Goal: Task Accomplishment & Management: Use online tool/utility

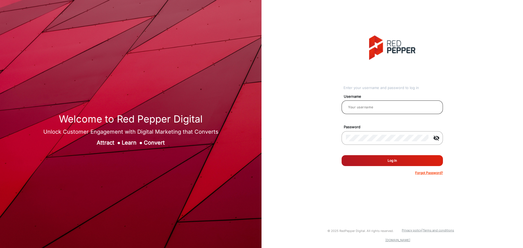
click at [394, 104] on div at bounding box center [392, 107] width 93 height 15
click at [379, 114] on div at bounding box center [391, 117] width 101 height 6
click at [379, 112] on div at bounding box center [392, 107] width 93 height 15
click at [378, 108] on input "email" at bounding box center [392, 107] width 93 height 7
type input "hstubbs"
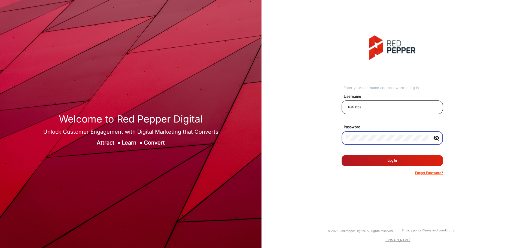
click at [341, 155] on button "Log In" at bounding box center [391, 160] width 101 height 11
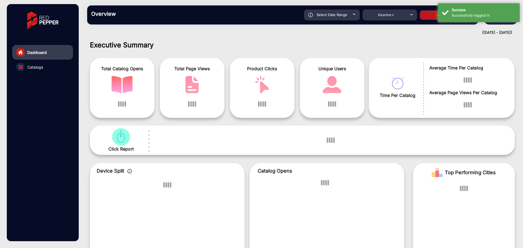
scroll to position [4, 0]
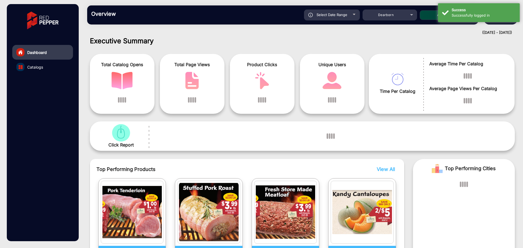
click at [255, 42] on h1 "Executive Summary" at bounding box center [302, 41] width 425 height 8
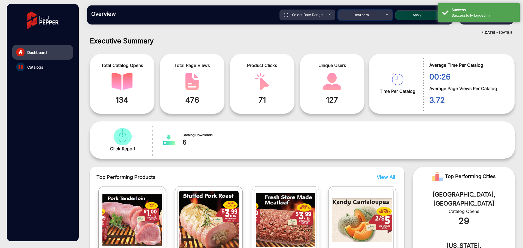
click at [377, 14] on div "Dearborn" at bounding box center [361, 15] width 44 height 7
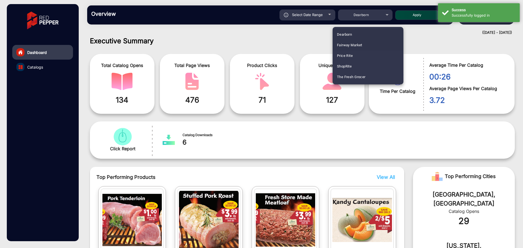
click at [364, 42] on mat-option "Fairway Market" at bounding box center [367, 45] width 71 height 11
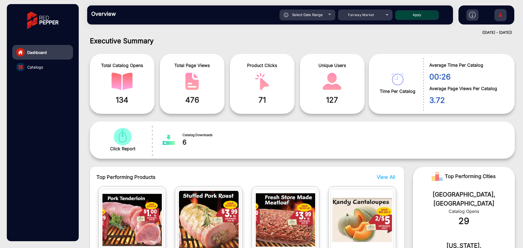
click at [327, 40] on h1 "Executive Summary" at bounding box center [302, 41] width 425 height 8
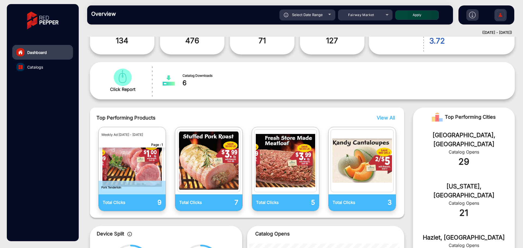
scroll to position [12, 0]
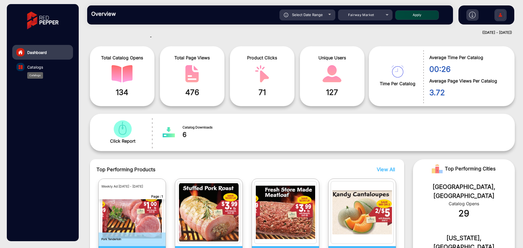
click at [36, 67] on span "Catalogs" at bounding box center [35, 67] width 16 height 6
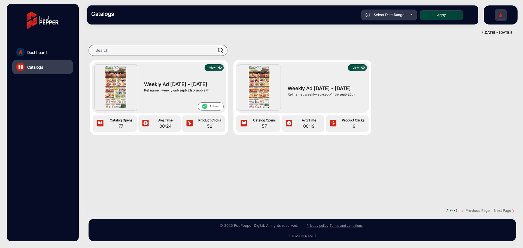
click at [207, 170] on section "View Weekly Ad [DATE] - [DATE] Ref name : weekly-ad-sept-21st-sept-27th check_c…" at bounding box center [302, 122] width 433 height 163
click at [204, 159] on section "View Weekly Ad [DATE] - [DATE] Ref name : weekly-ad-sept-21st-sept-27th check_c…" at bounding box center [302, 122] width 433 height 163
click at [254, 81] on img at bounding box center [259, 87] width 22 height 43
click at [259, 77] on img at bounding box center [259, 87] width 22 height 43
click at [410, 15] on div at bounding box center [411, 14] width 3 height 1
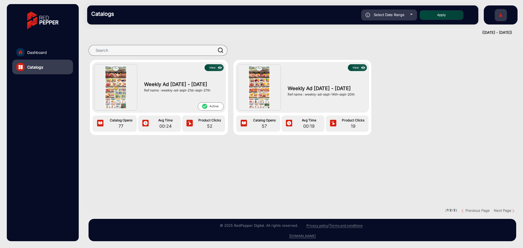
click at [293, 25] on div "Catalogs Select Date Range [DATE] [DATE] – [DATE] [DATE] Fairway Market Apply f…" at bounding box center [302, 15] width 441 height 30
click at [36, 55] on link "Dashboard" at bounding box center [42, 52] width 61 height 15
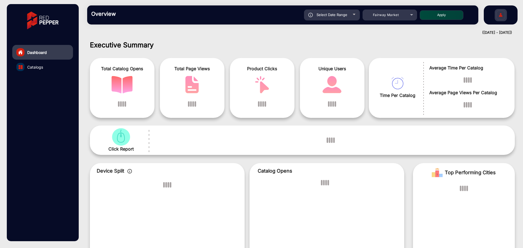
scroll to position [4, 0]
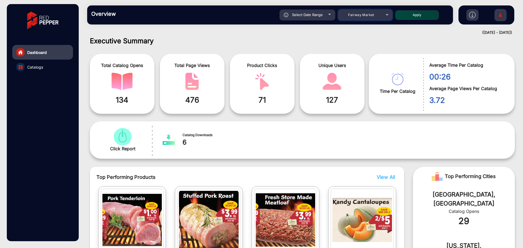
click at [373, 12] on div "Fairway Market" at bounding box center [361, 15] width 44 height 7
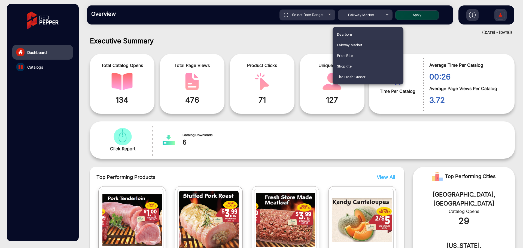
click at [430, 14] on div at bounding box center [261, 124] width 523 height 248
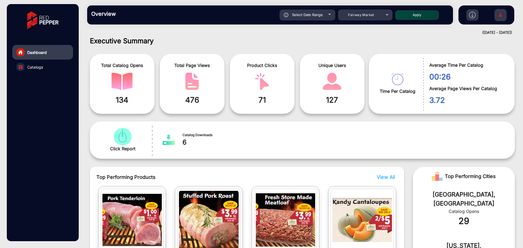
click at [424, 15] on button "Apply" at bounding box center [417, 15] width 44 height 10
type input "[DATE]"
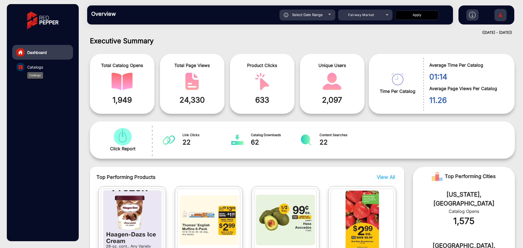
click at [32, 66] on span "Catalogs" at bounding box center [35, 67] width 16 height 6
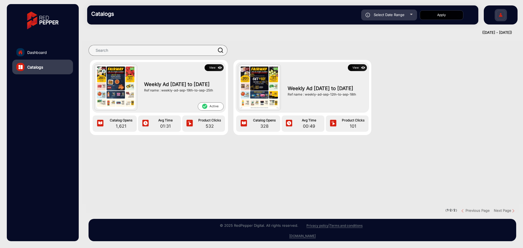
click at [127, 77] on img at bounding box center [115, 87] width 39 height 43
click at [155, 93] on div "Weekly Ad [DATE] to [DATE] Ref name : weekly-ad-sep-19th-to-sep-25th" at bounding box center [182, 86] width 82 height 31
click at [121, 106] on img at bounding box center [115, 87] width 39 height 43
click at [209, 68] on button "View" at bounding box center [213, 67] width 19 height 7
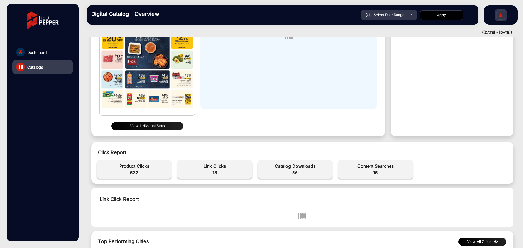
scroll to position [3, 0]
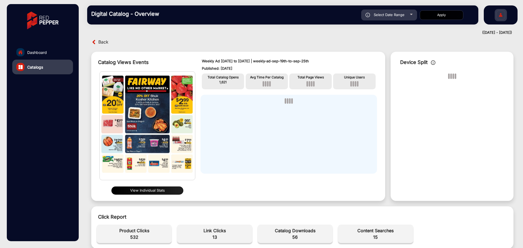
click at [167, 188] on button "View Individual Stats" at bounding box center [147, 190] width 72 height 8
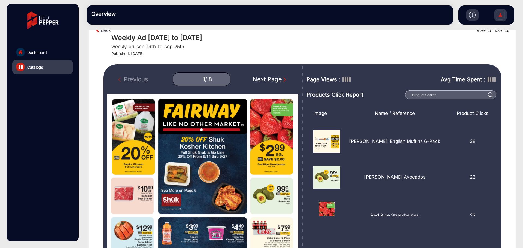
scroll to position [27, 0]
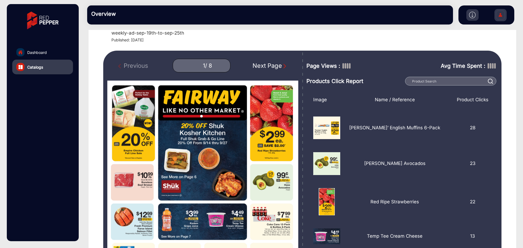
click at [281, 69] on div "Next Page" at bounding box center [269, 65] width 35 height 9
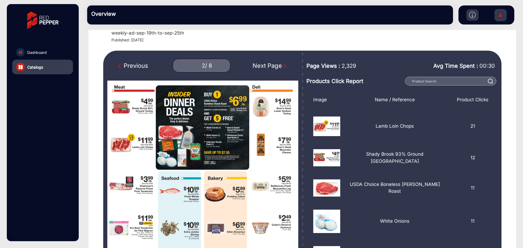
click at [281, 69] on div "Next Page" at bounding box center [269, 65] width 35 height 9
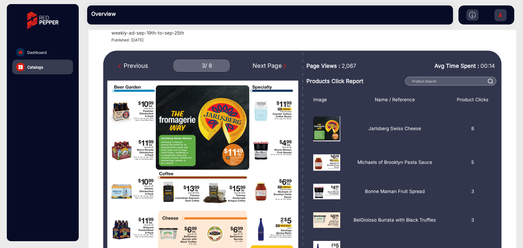
click at [133, 66] on div "Previous" at bounding box center [133, 65] width 30 height 9
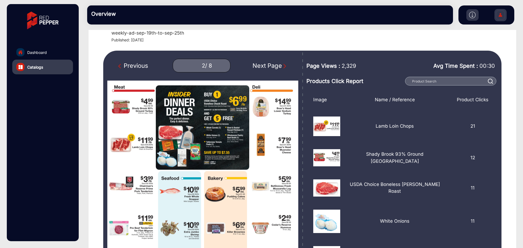
click at [265, 63] on div "Next Page" at bounding box center [269, 65] width 35 height 9
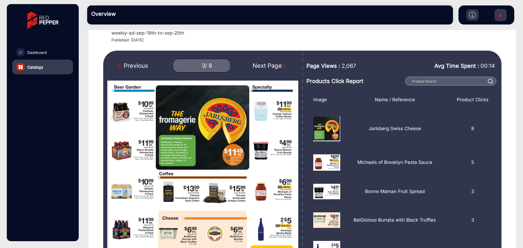
click at [265, 63] on div "Next Page" at bounding box center [269, 65] width 35 height 9
type input "4"
